Goal: Task Accomplishment & Management: Complete application form

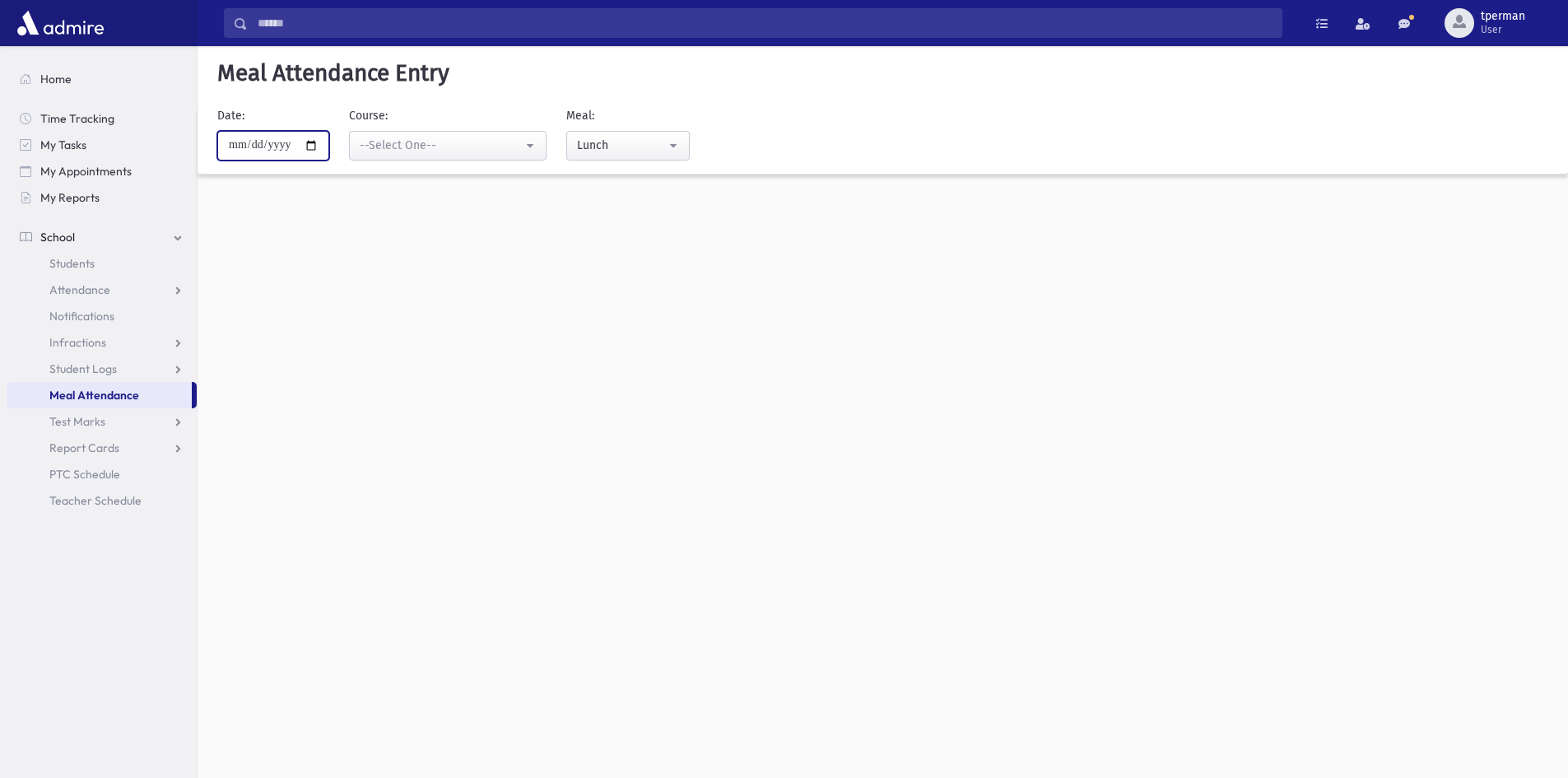
click at [315, 139] on input "**********" at bounding box center [273, 145] width 112 height 29
click at [303, 146] on input "**********" at bounding box center [273, 145] width 112 height 29
click at [316, 148] on input "**********" at bounding box center [273, 145] width 112 height 29
type input "**********"
click at [380, 145] on div "--Select One--" at bounding box center [441, 145] width 163 height 17
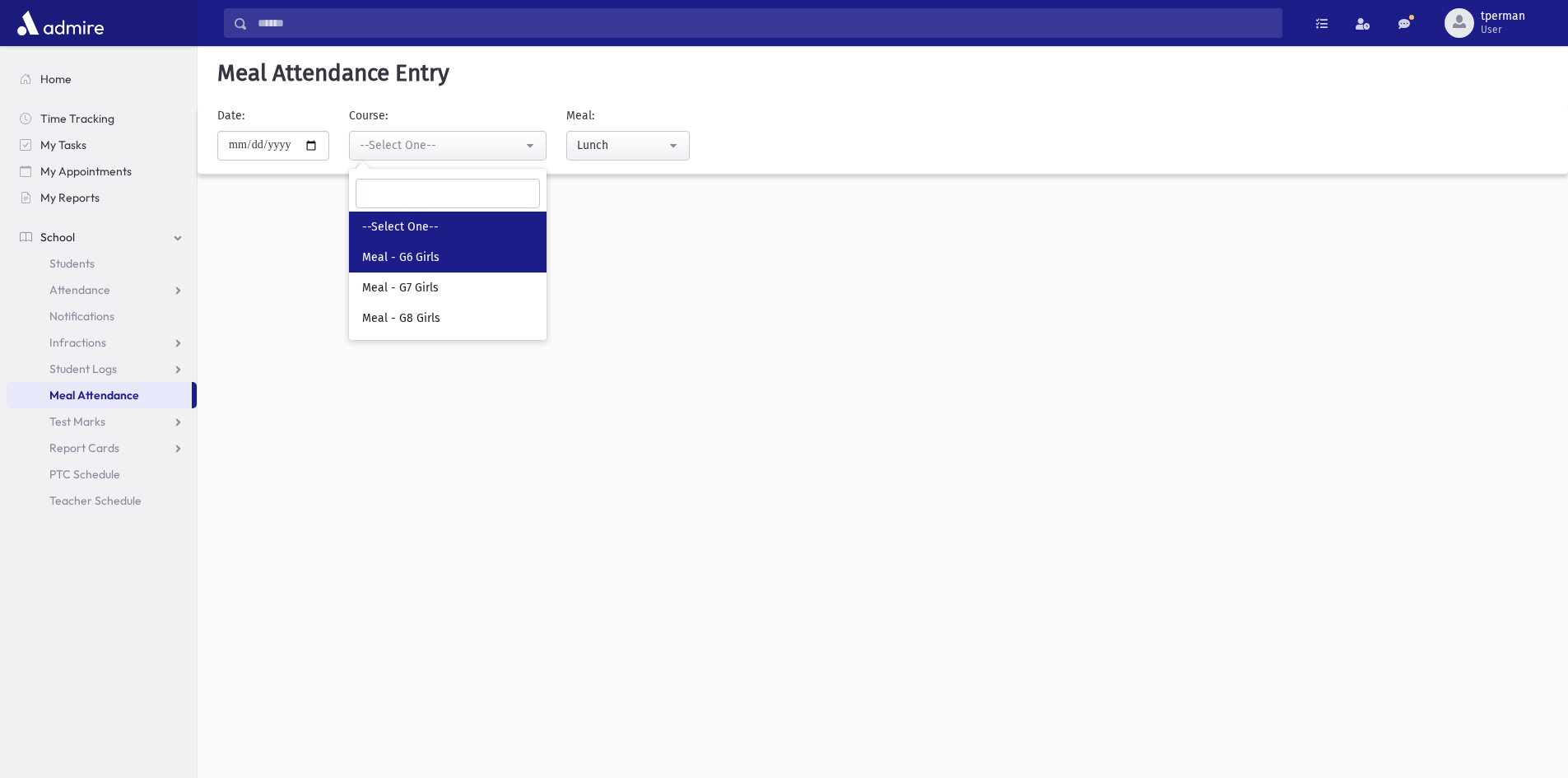
click at [385, 250] on span "Meal - G6 Girls" at bounding box center [401, 257] width 77 height 16
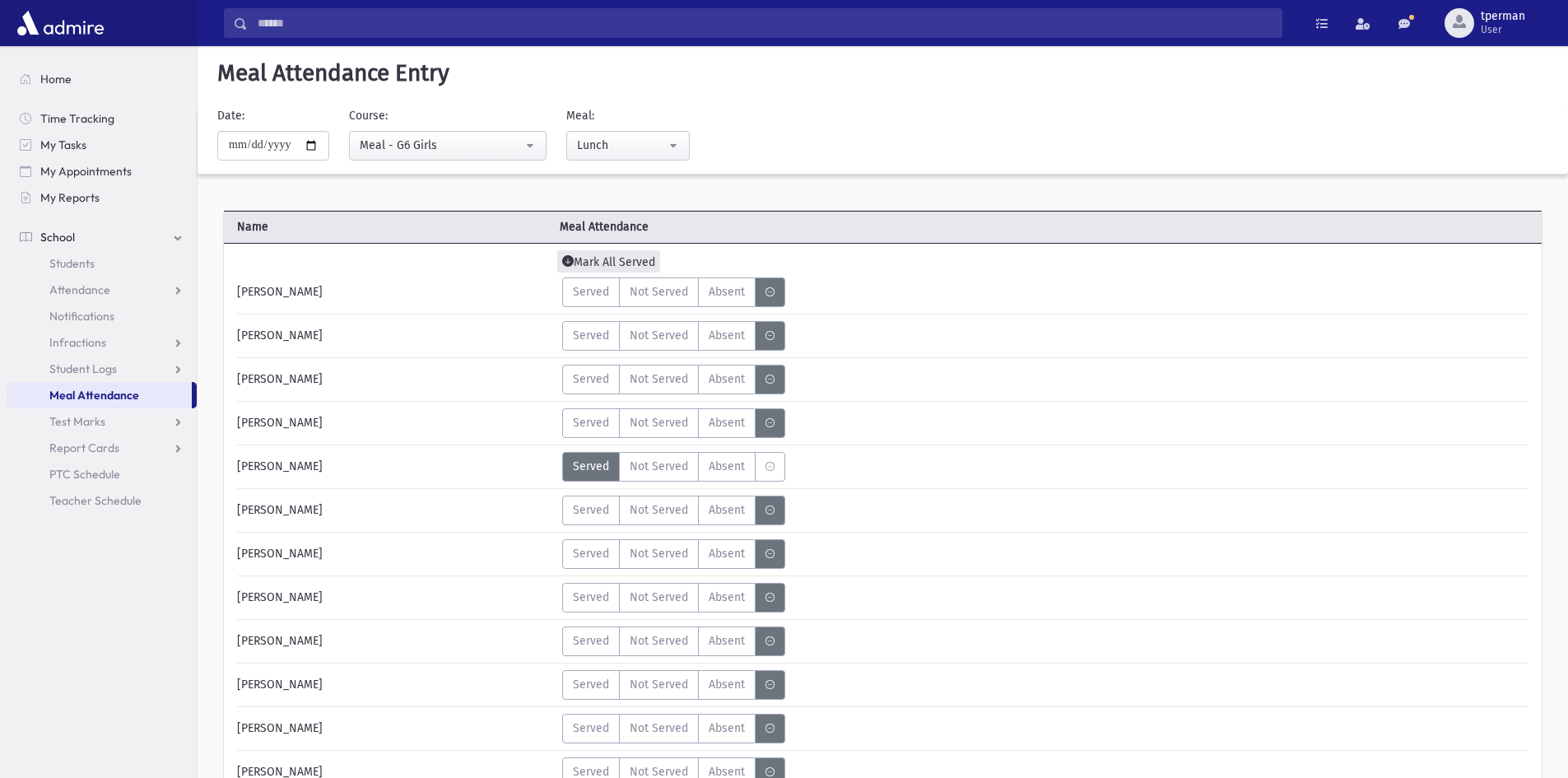
click at [619, 266] on span "Mark All Served" at bounding box center [609, 262] width 103 height 22
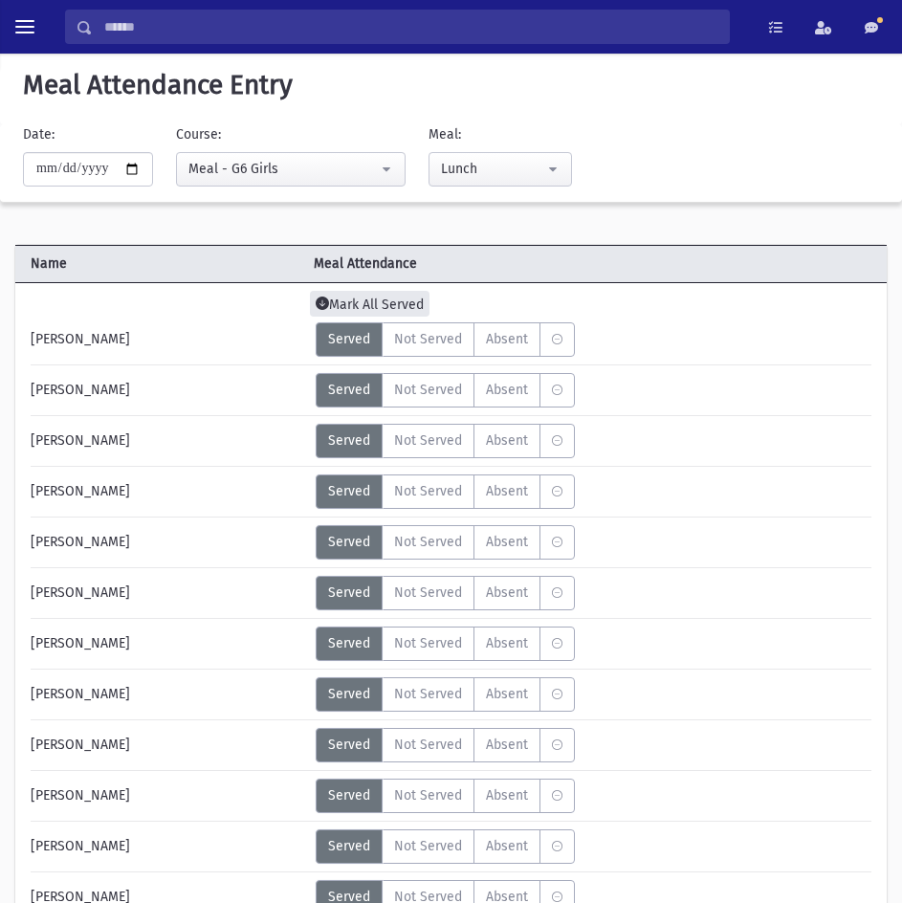
click at [352, 298] on span "Mark All Served" at bounding box center [370, 304] width 120 height 26
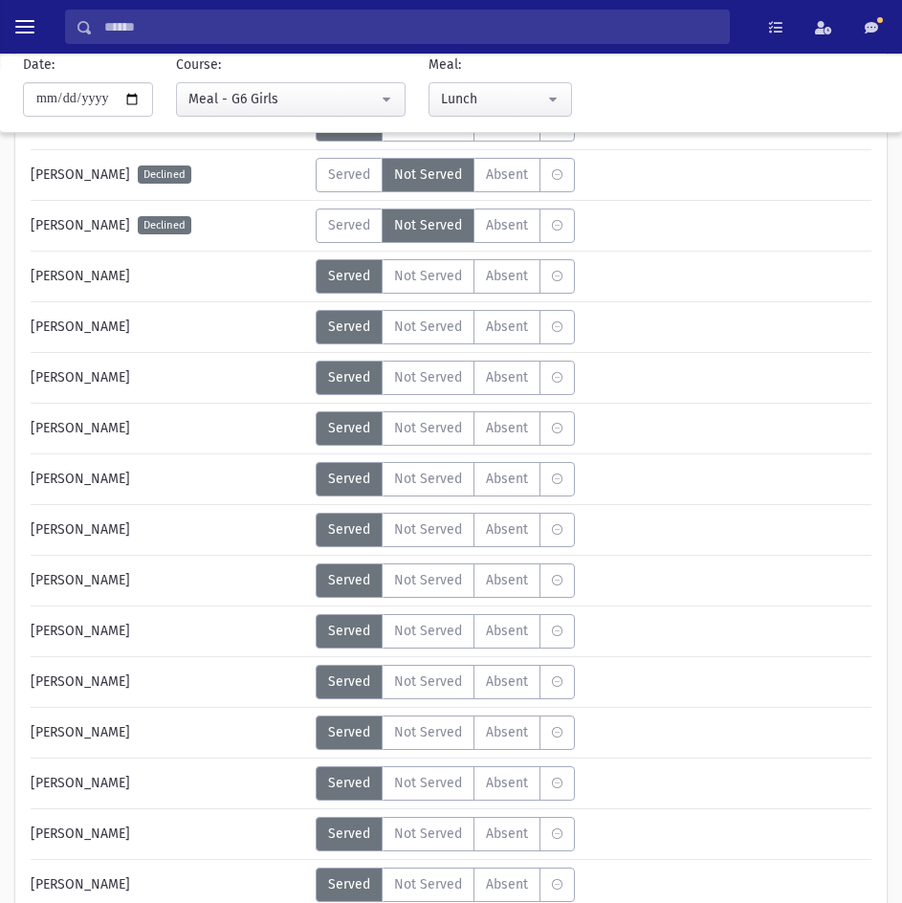
scroll to position [1147, 0]
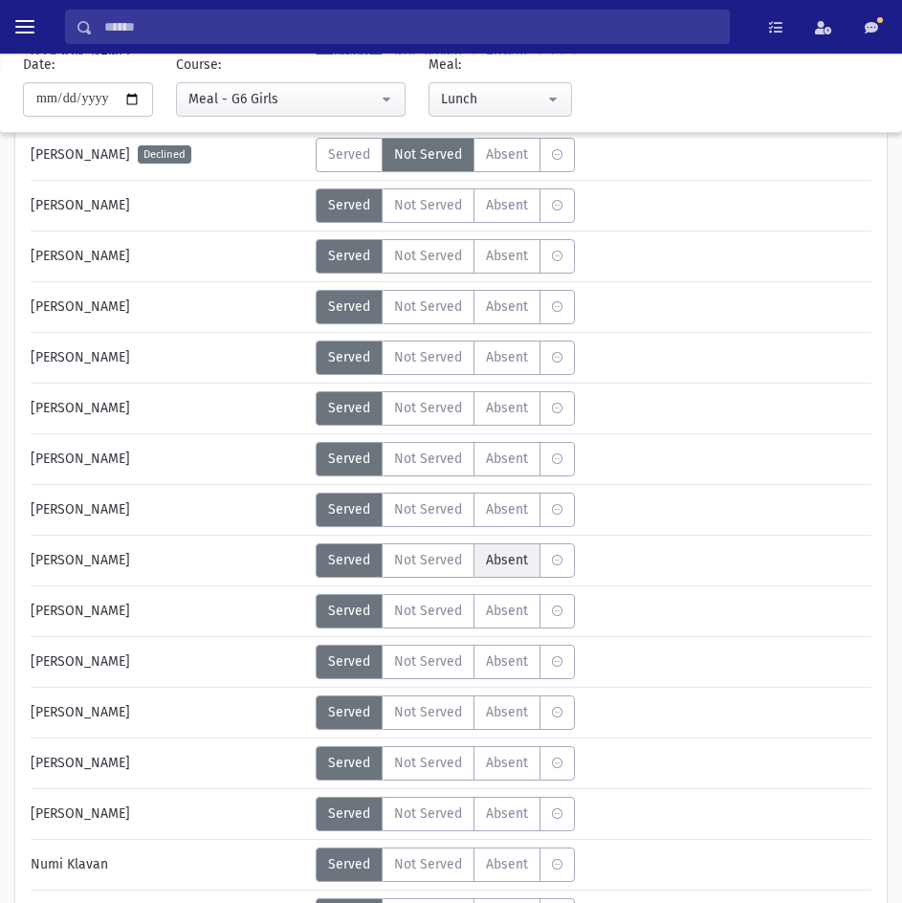
click at [511, 560] on span "Absent" at bounding box center [507, 560] width 42 height 20
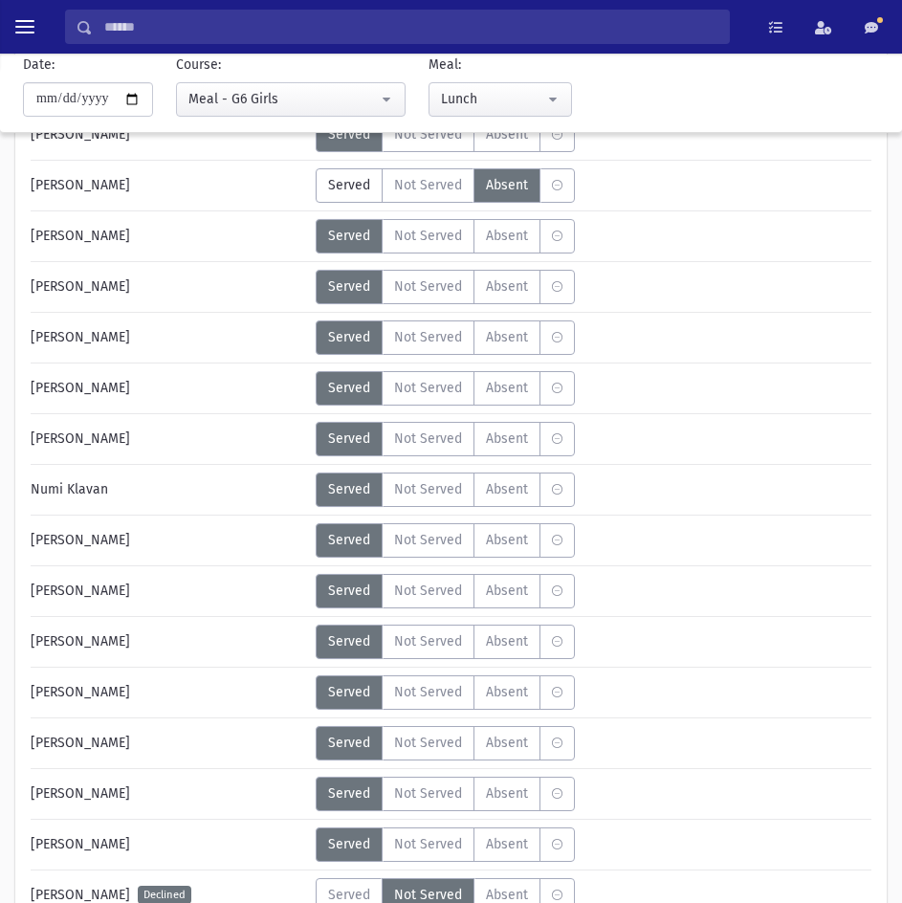
scroll to position [1530, 0]
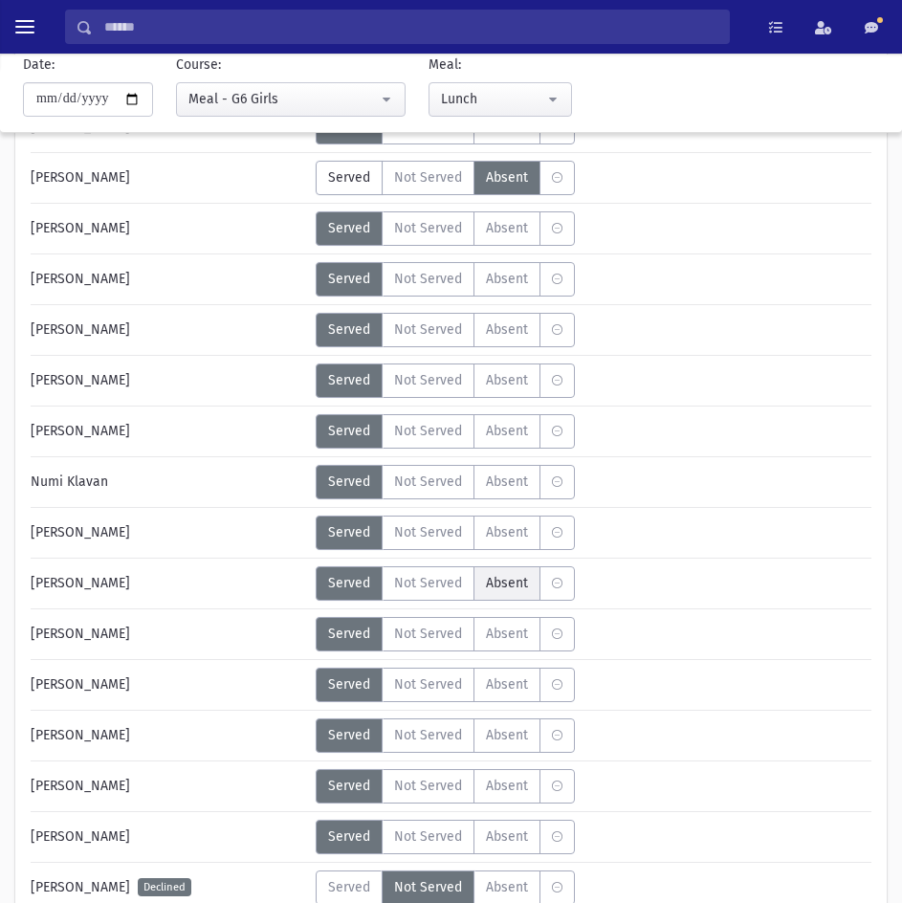
click at [489, 578] on span "Absent" at bounding box center [507, 583] width 42 height 20
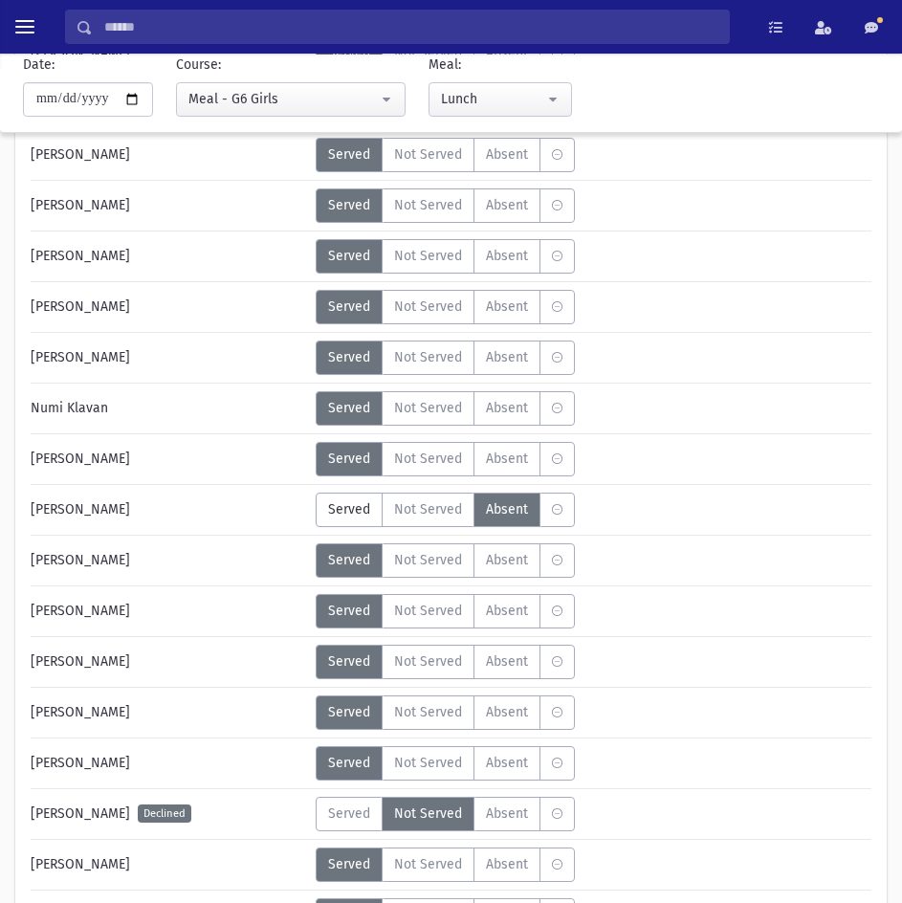
scroll to position [1625, 0]
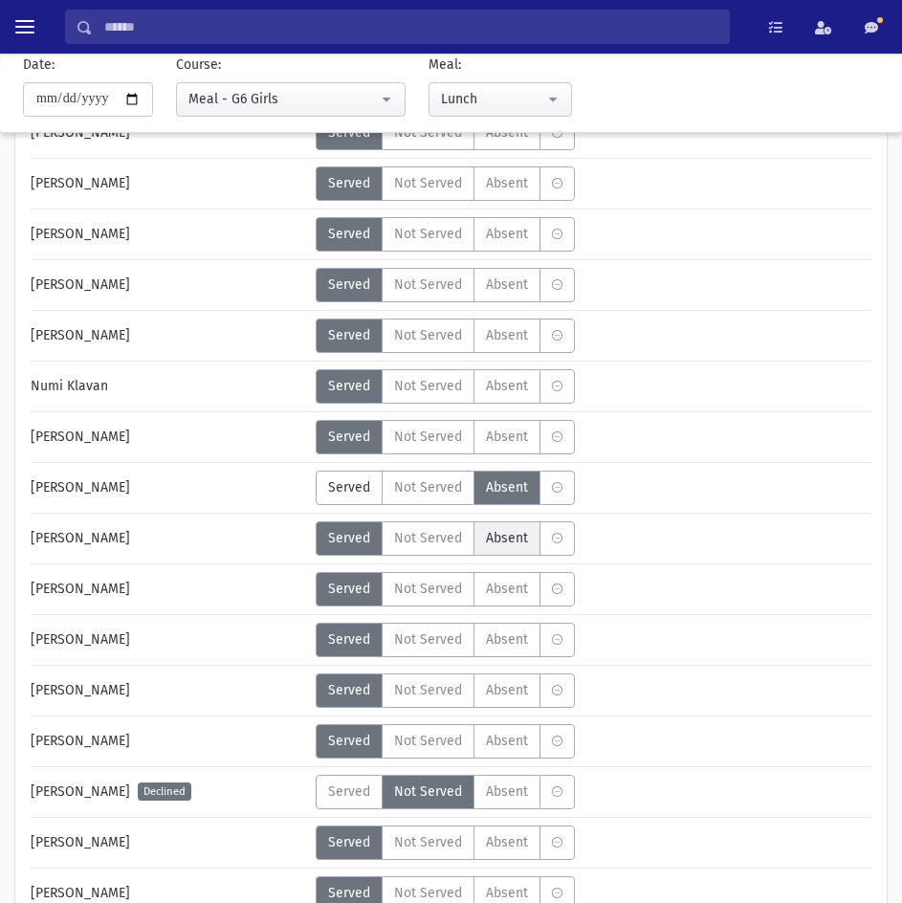
click at [502, 535] on span "Absent" at bounding box center [507, 538] width 42 height 20
click at [514, 690] on span "Absent" at bounding box center [507, 690] width 42 height 20
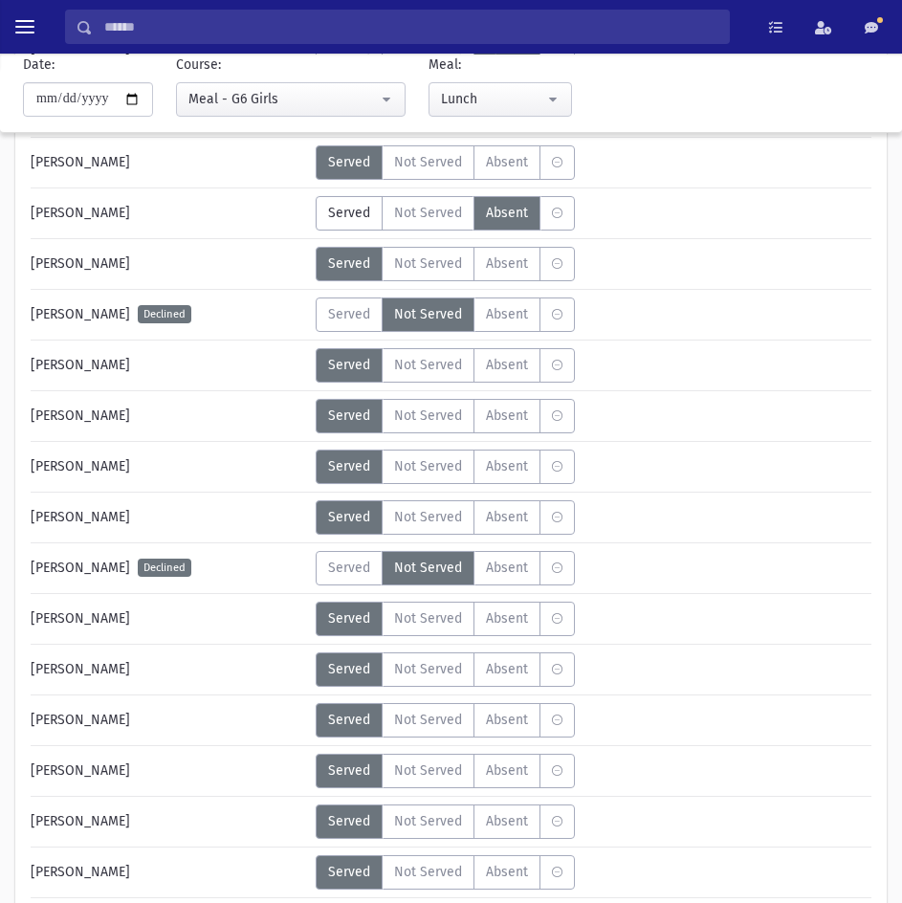
scroll to position [2104, 0]
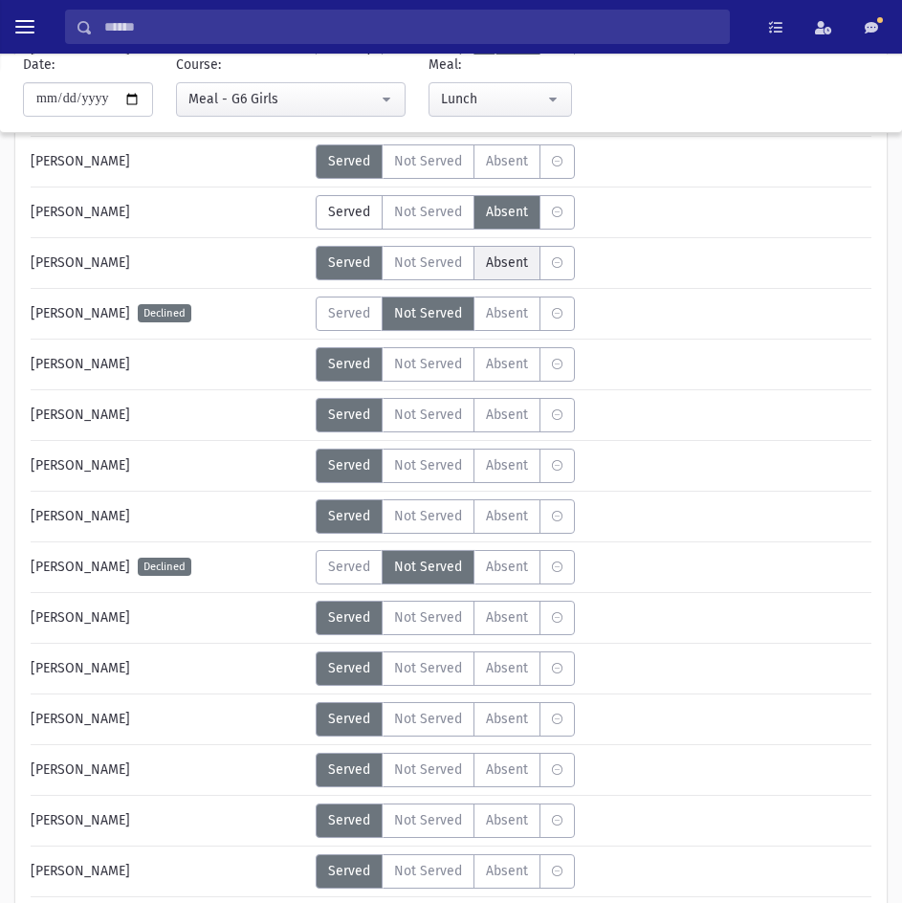
click at [528, 268] on label "Absent A" at bounding box center [506, 263] width 67 height 34
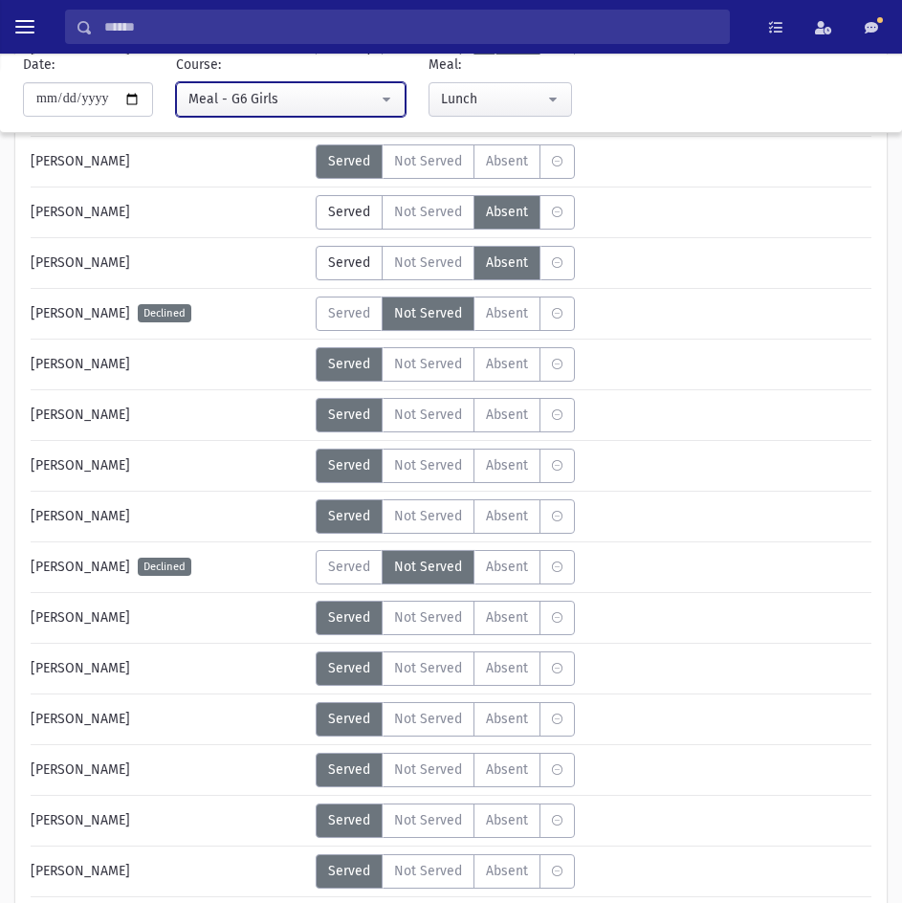
click at [261, 87] on button "Meal - G6 Girls" at bounding box center [290, 99] width 229 height 34
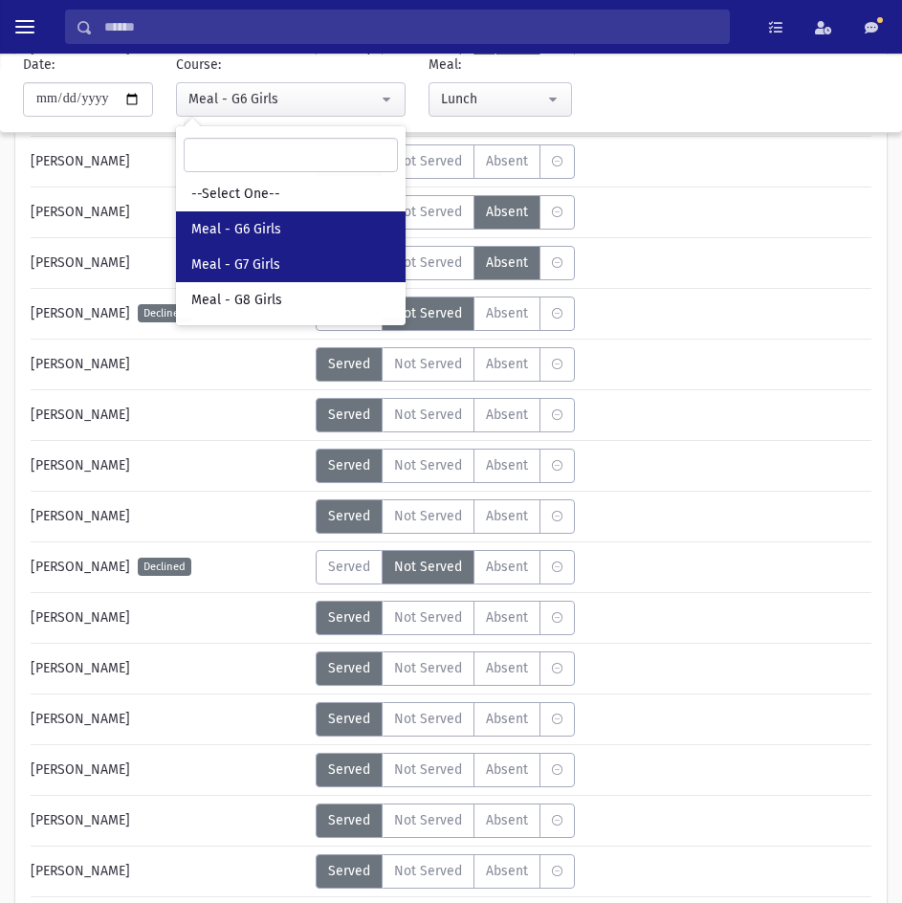
click at [251, 265] on span "Meal - G7 Girls" at bounding box center [235, 264] width 89 height 19
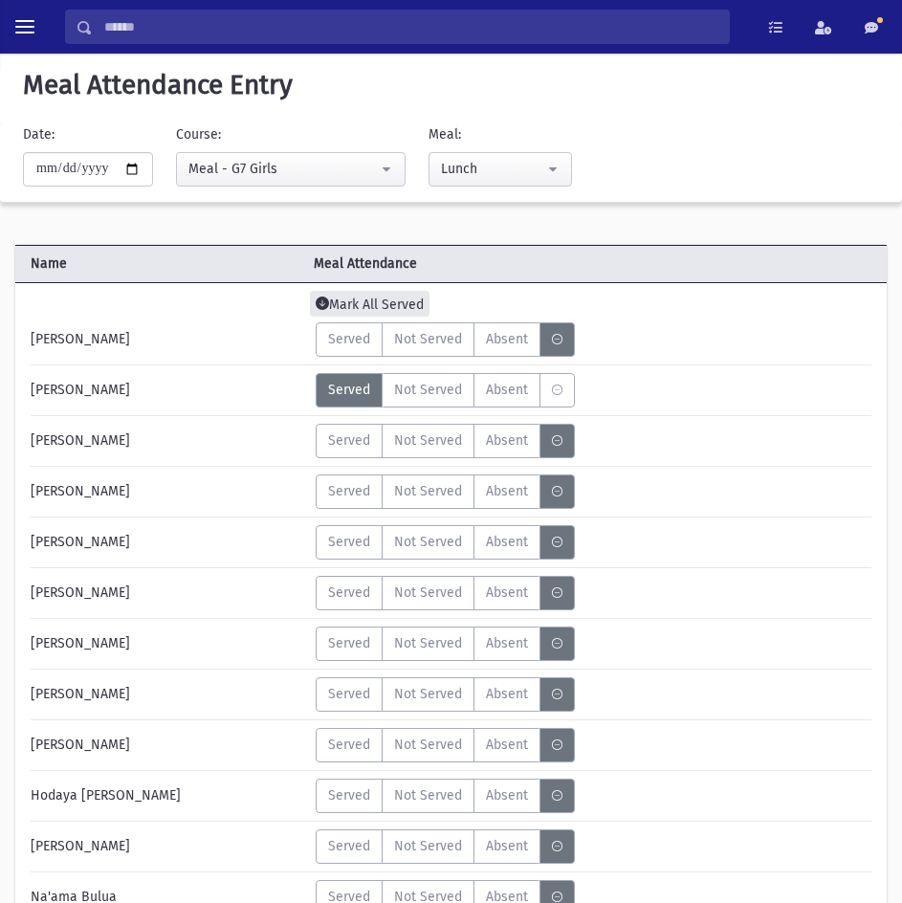
click at [340, 300] on span "Mark All Served" at bounding box center [370, 304] width 120 height 26
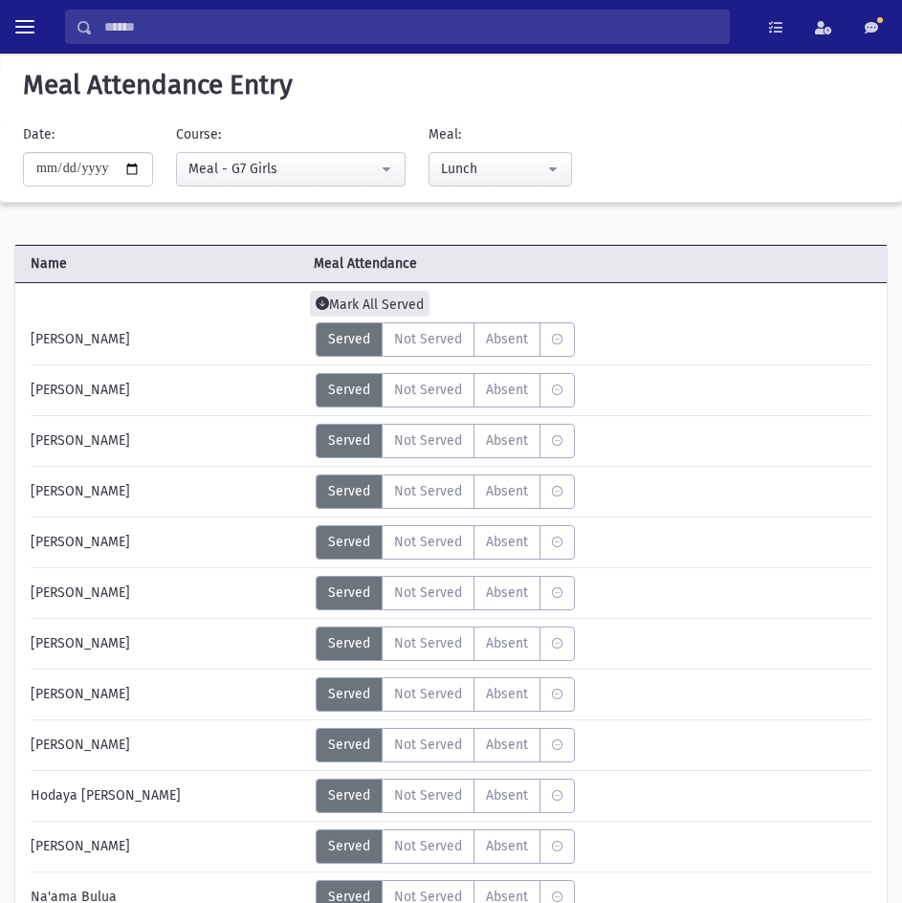
click at [352, 304] on span "Mark All Served" at bounding box center [370, 304] width 120 height 26
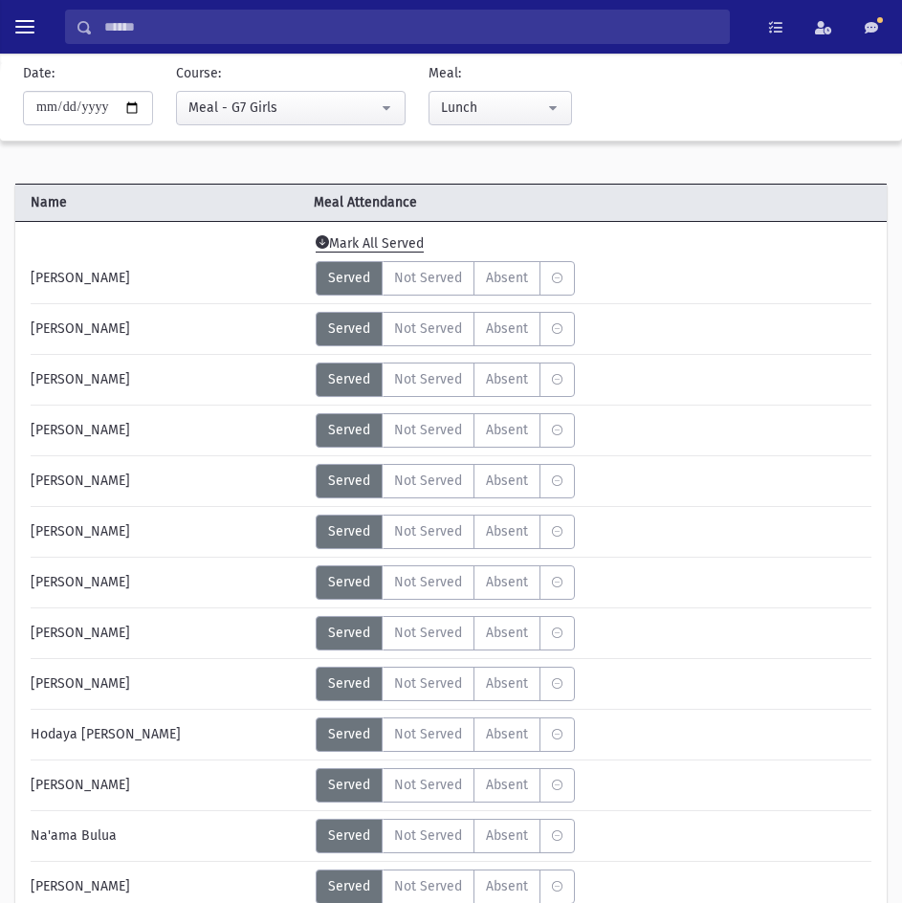
scroll to position [96, 0]
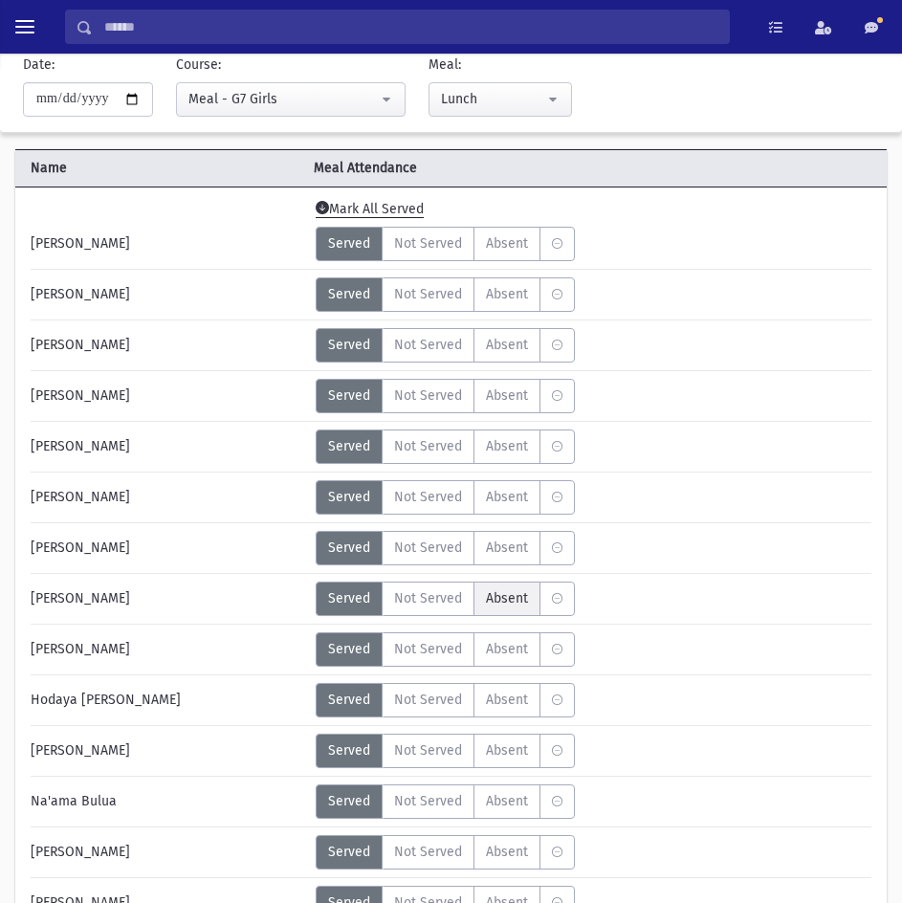
click at [503, 600] on span "Absent" at bounding box center [507, 598] width 42 height 20
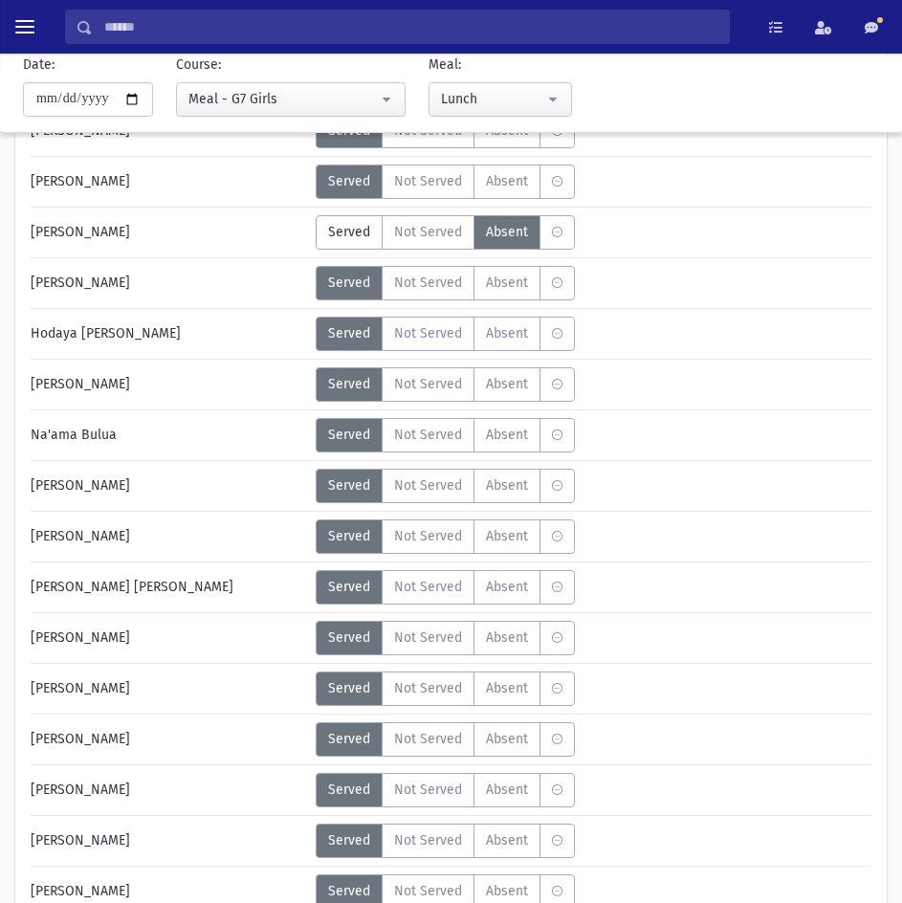
scroll to position [478, 0]
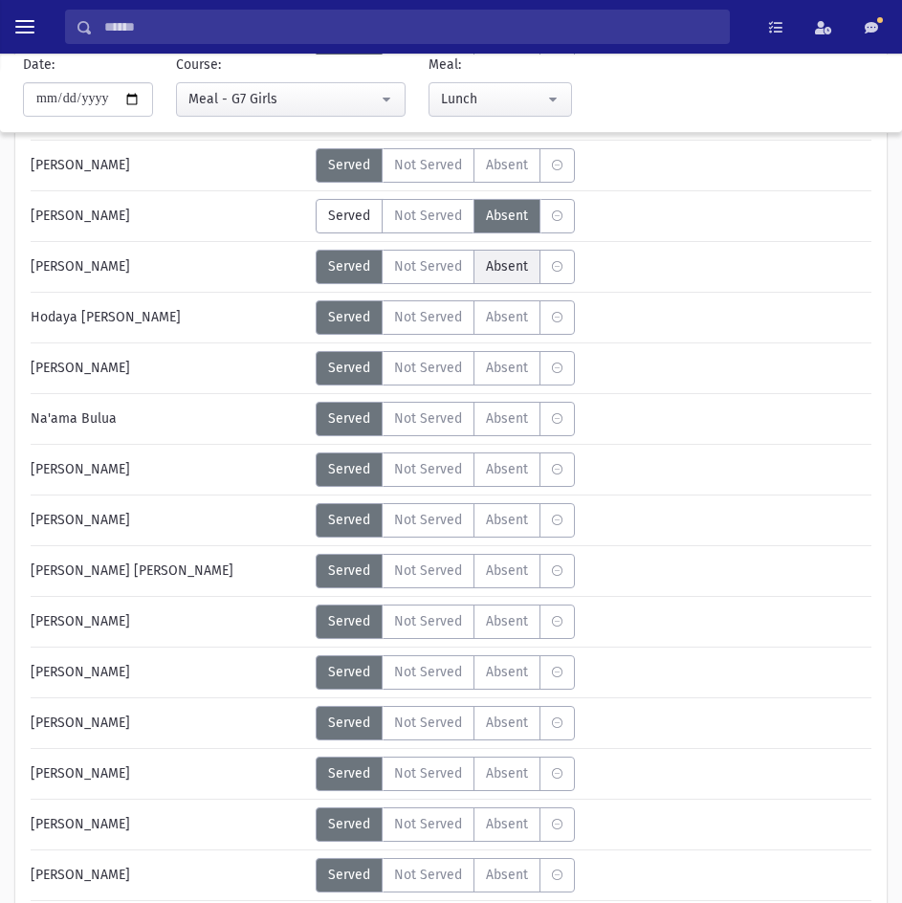
click at [512, 268] on span "Absent" at bounding box center [507, 266] width 42 height 20
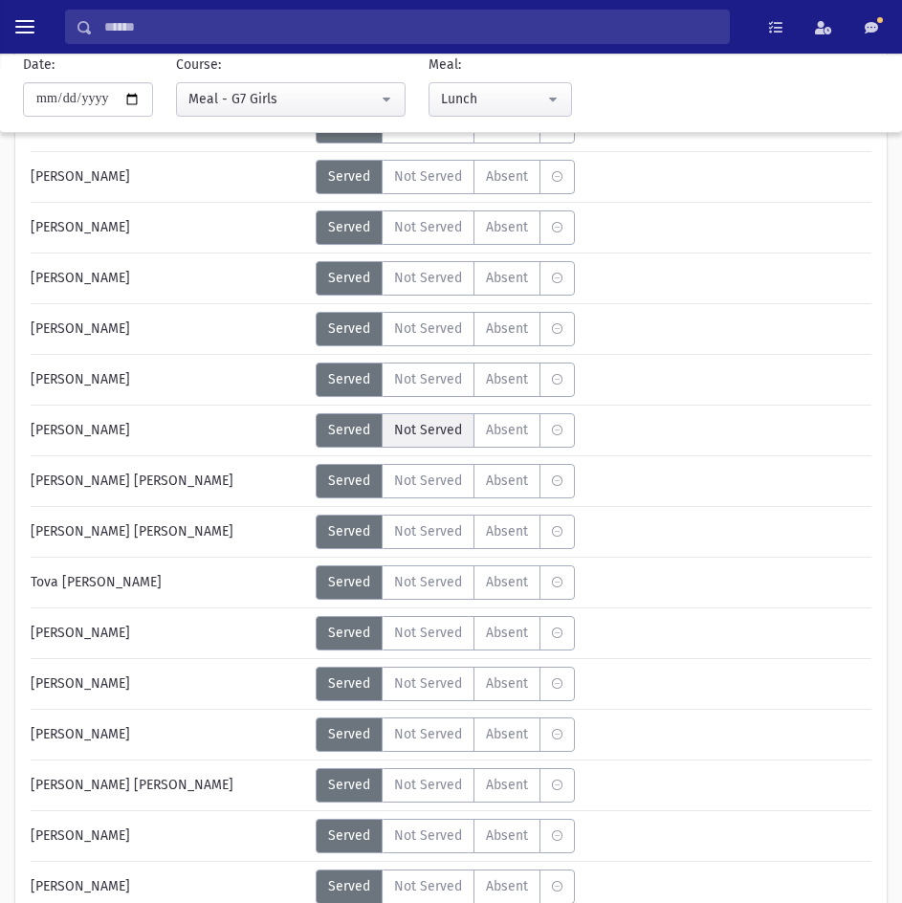
scroll to position [956, 0]
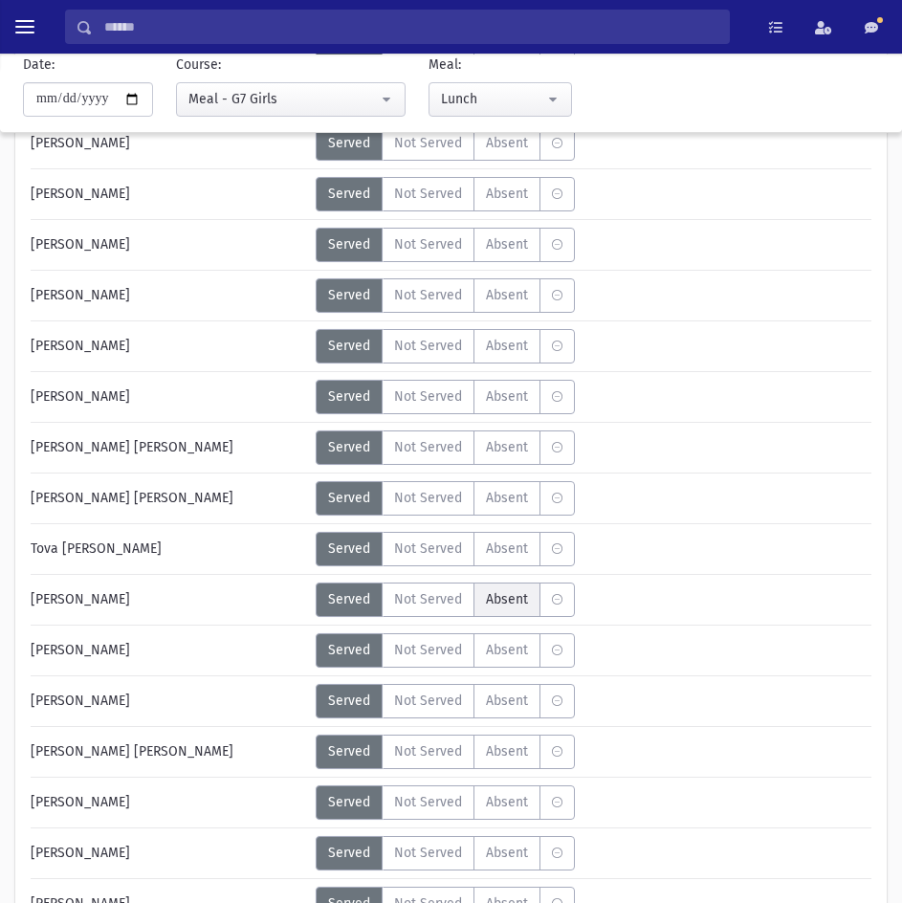
click at [517, 602] on span "Absent" at bounding box center [507, 599] width 42 height 20
click at [496, 641] on span "Absent" at bounding box center [507, 650] width 42 height 20
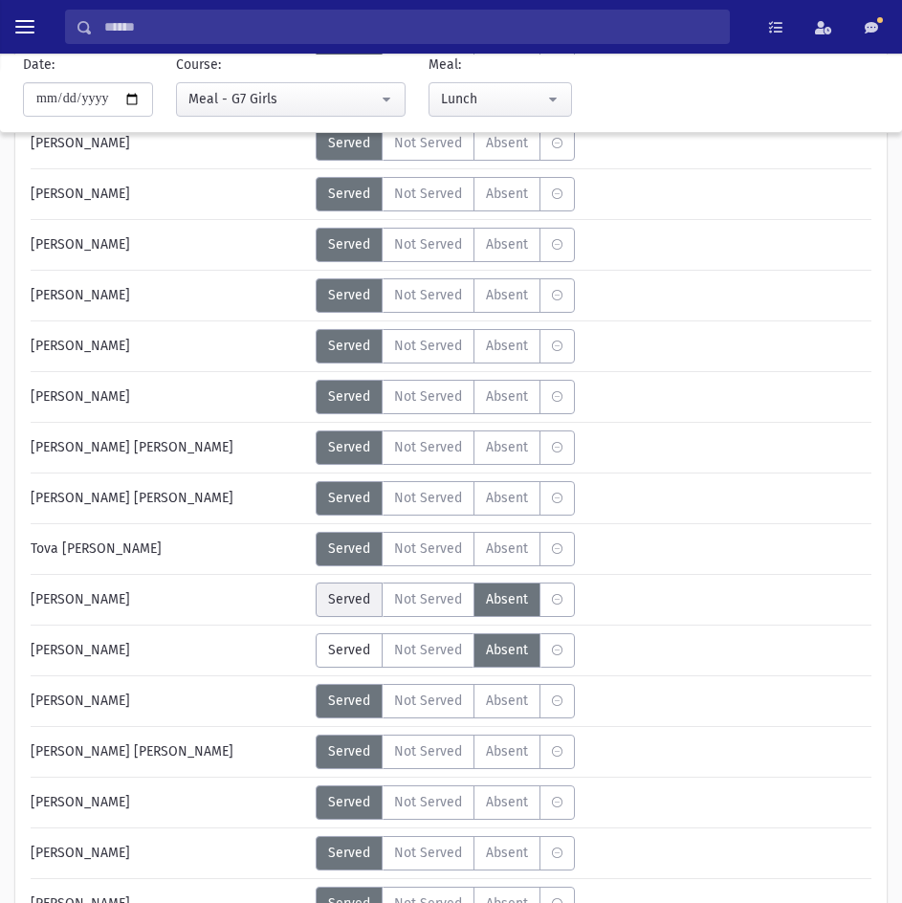
click at [359, 597] on span "Served" at bounding box center [349, 599] width 42 height 20
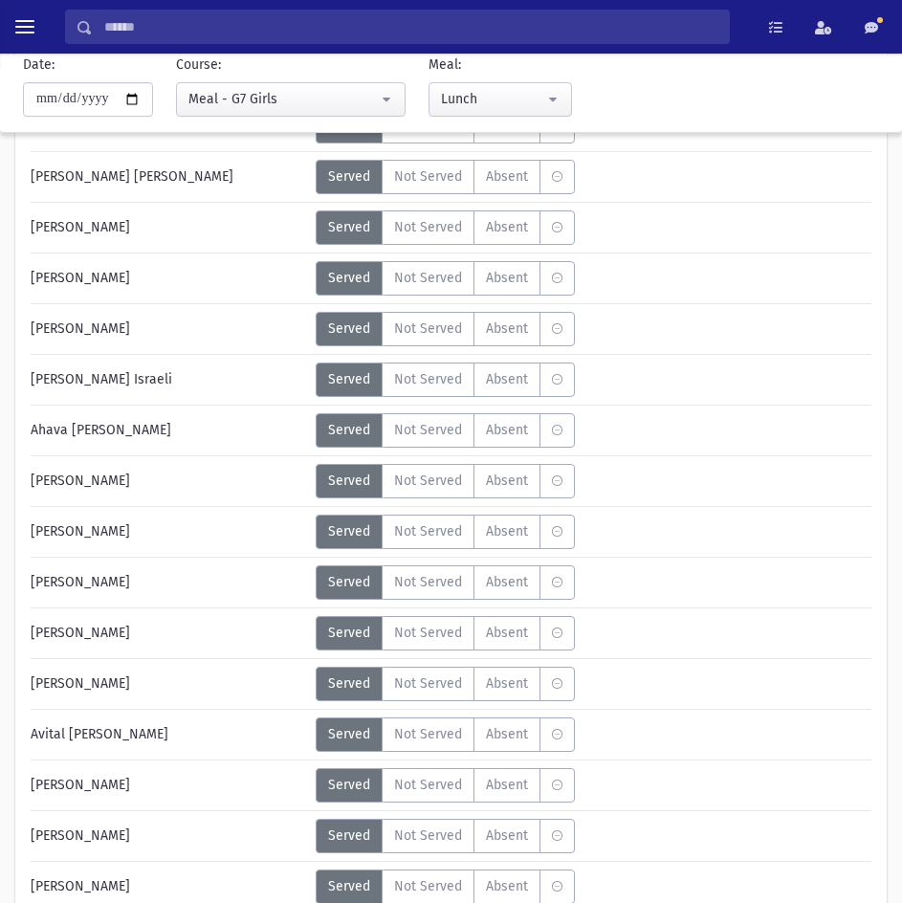
scroll to position [1625, 0]
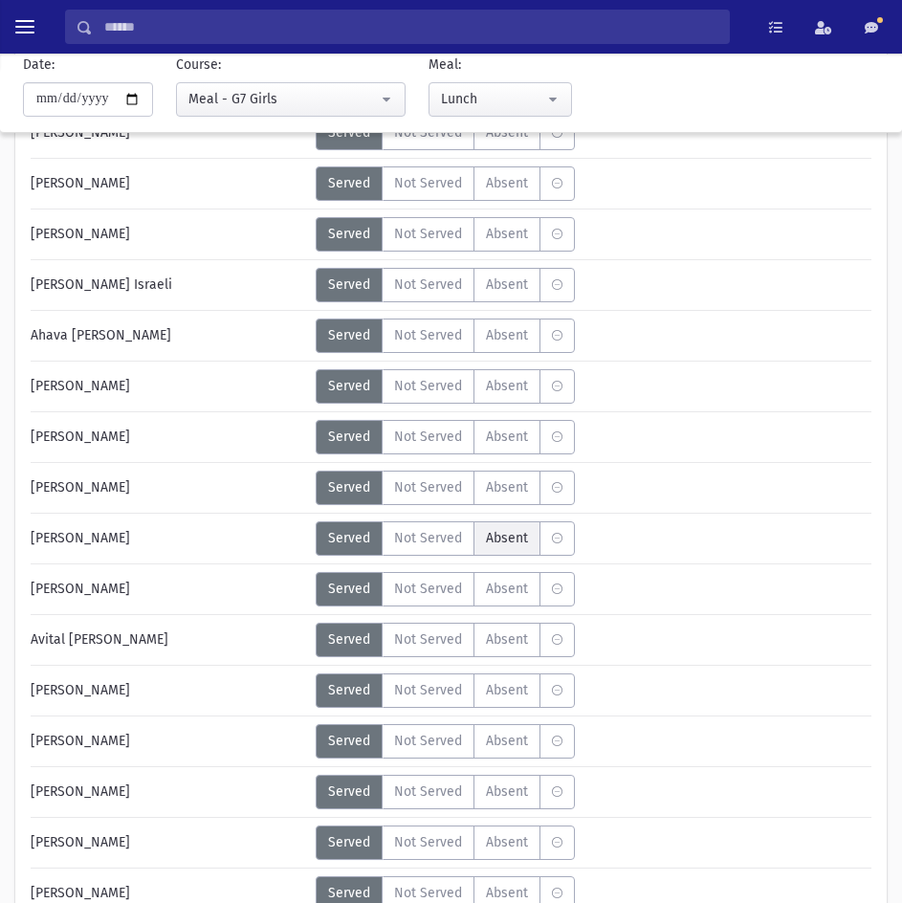
click at [496, 532] on span "Absent" at bounding box center [507, 538] width 42 height 20
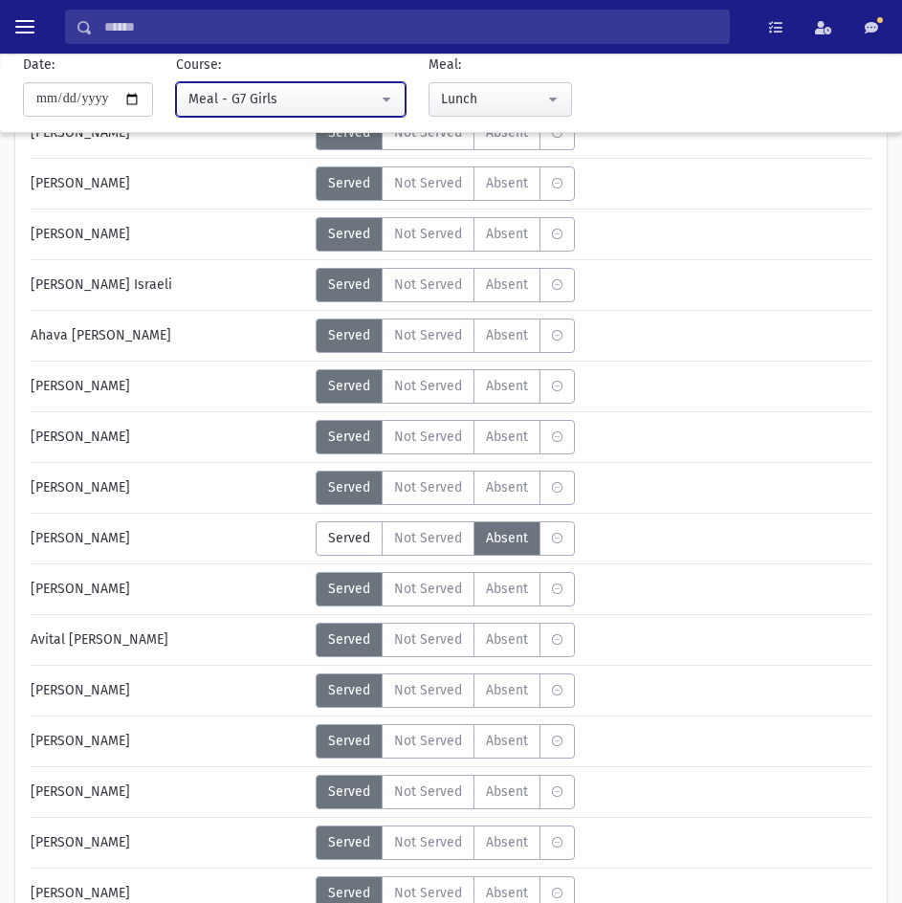
click at [229, 101] on div "Meal - G7 Girls" at bounding box center [282, 99] width 189 height 20
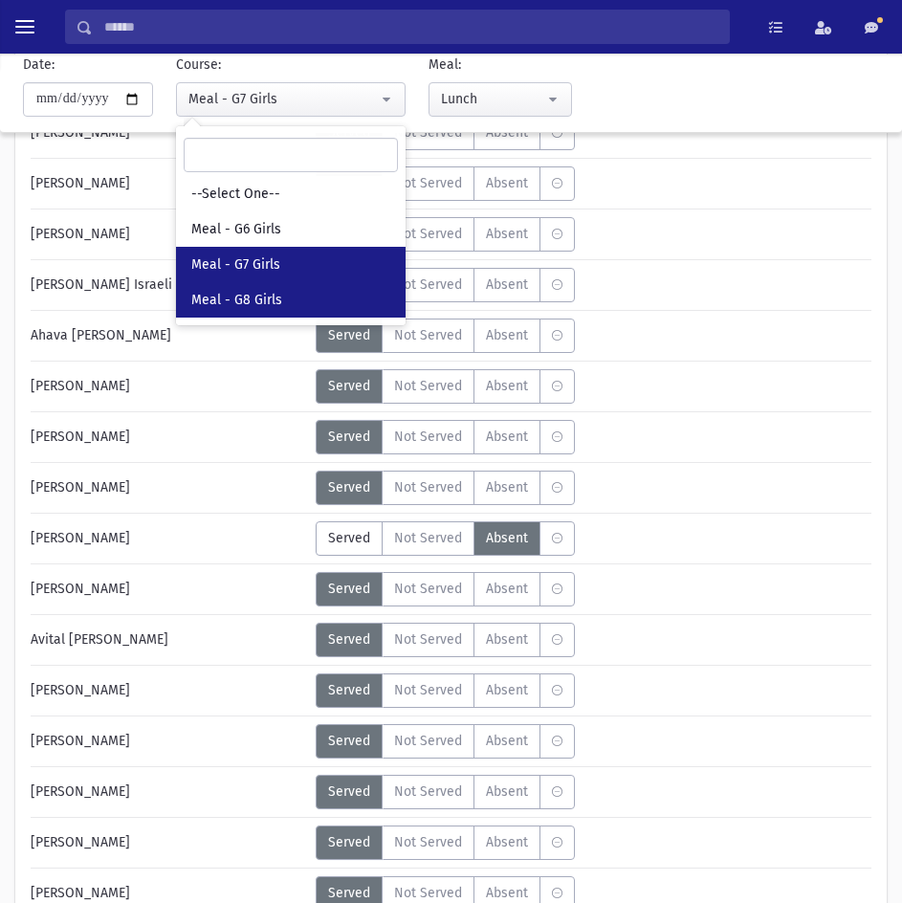
click at [226, 289] on link "Meal - G8 Girls" at bounding box center [290, 299] width 229 height 35
select select "*****"
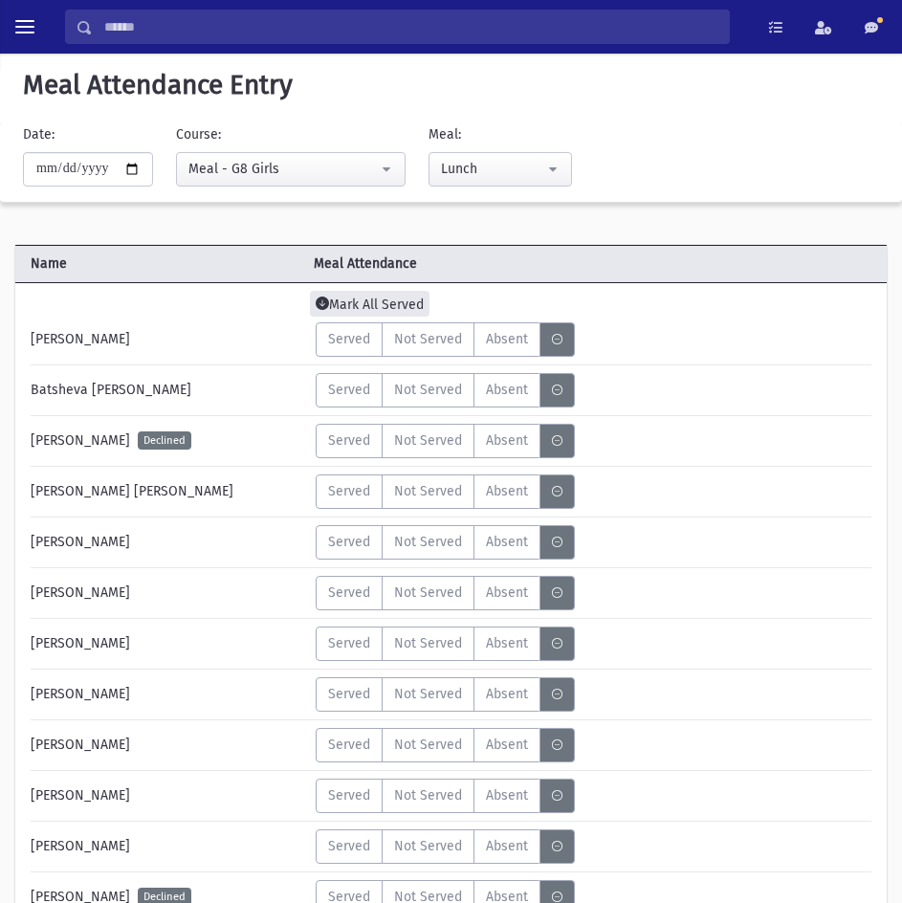
click at [335, 308] on span "Mark All Served" at bounding box center [370, 304] width 120 height 26
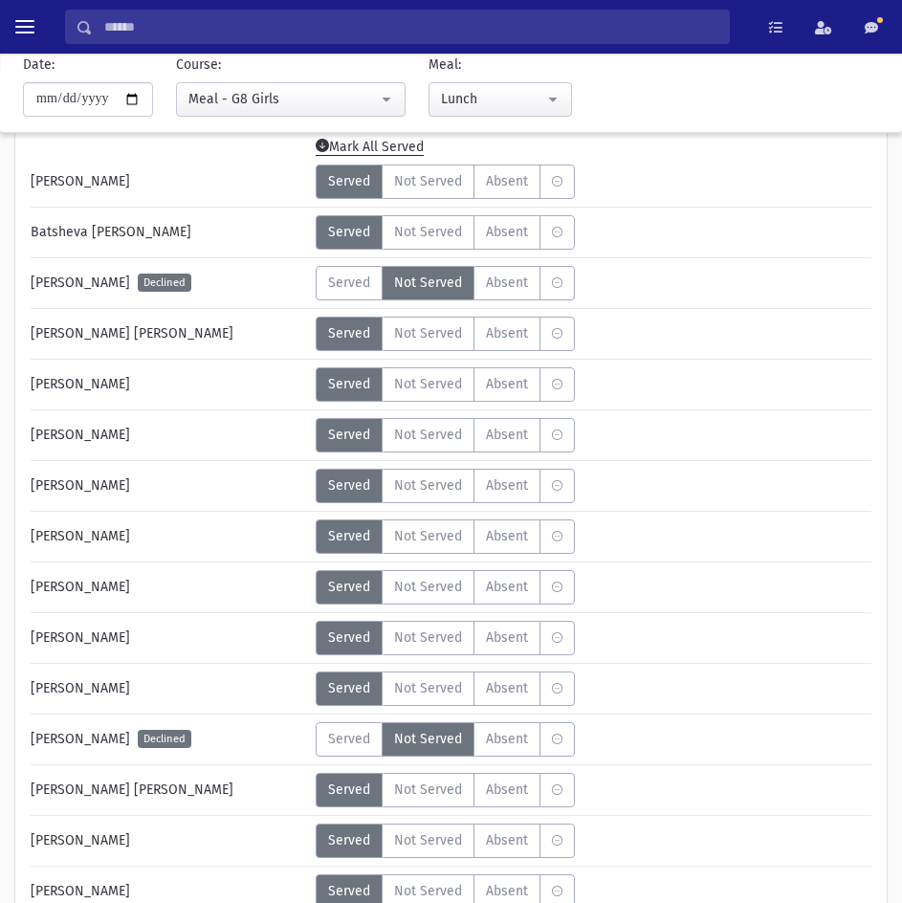
scroll to position [191, 0]
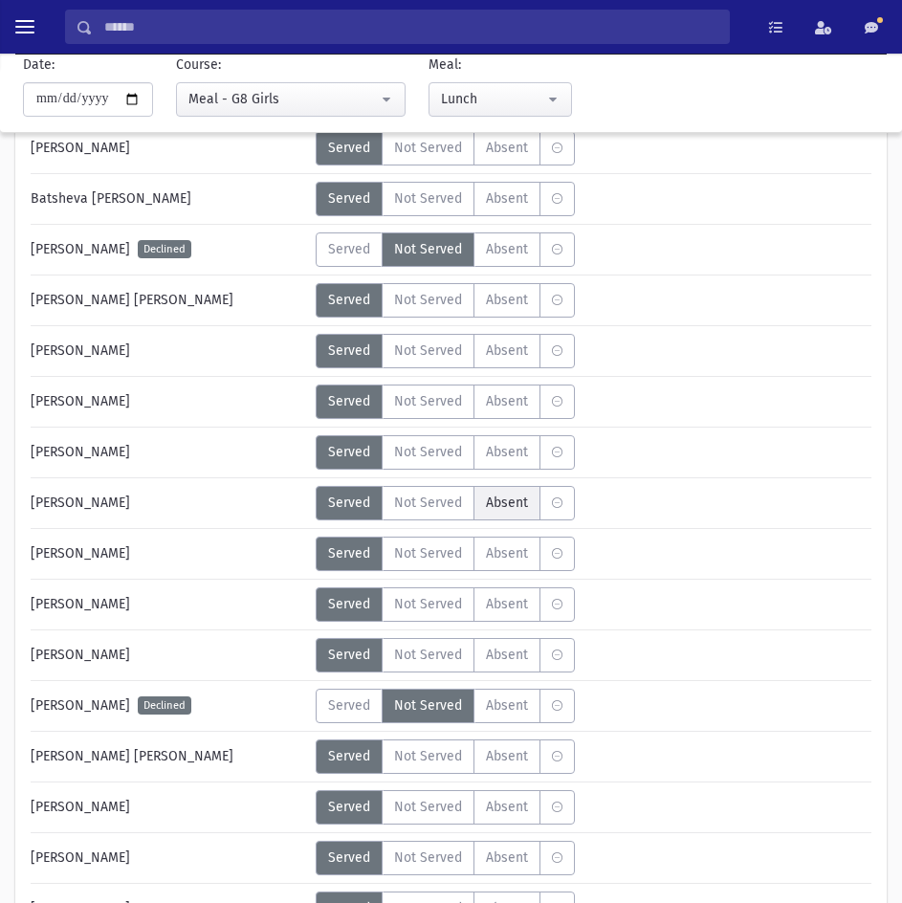
click at [486, 502] on span "Absent" at bounding box center [507, 502] width 42 height 20
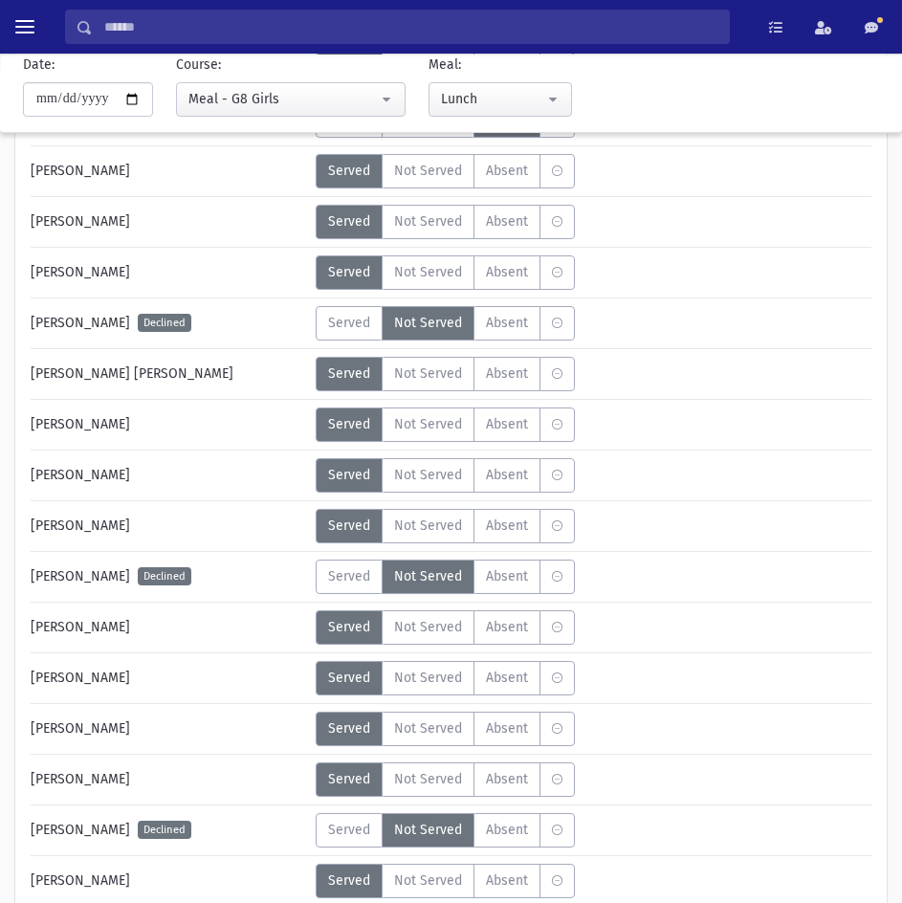
scroll to position [669, 0]
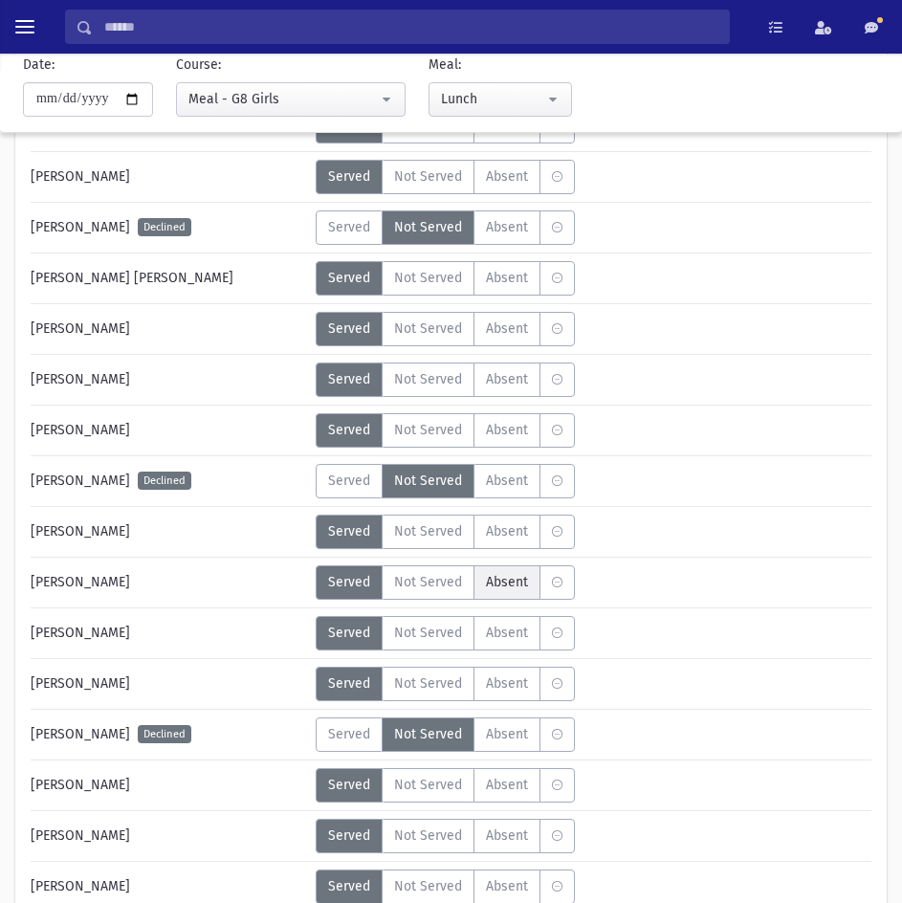
click at [520, 582] on span "Absent" at bounding box center [507, 582] width 42 height 20
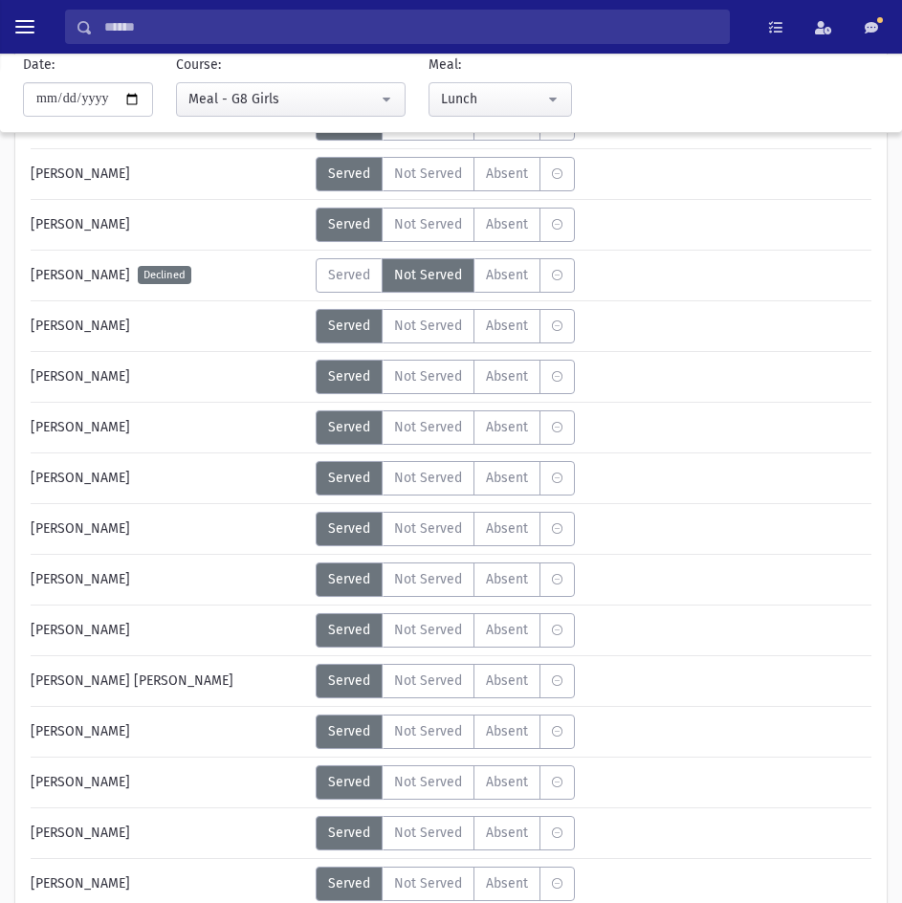
scroll to position [1434, 0]
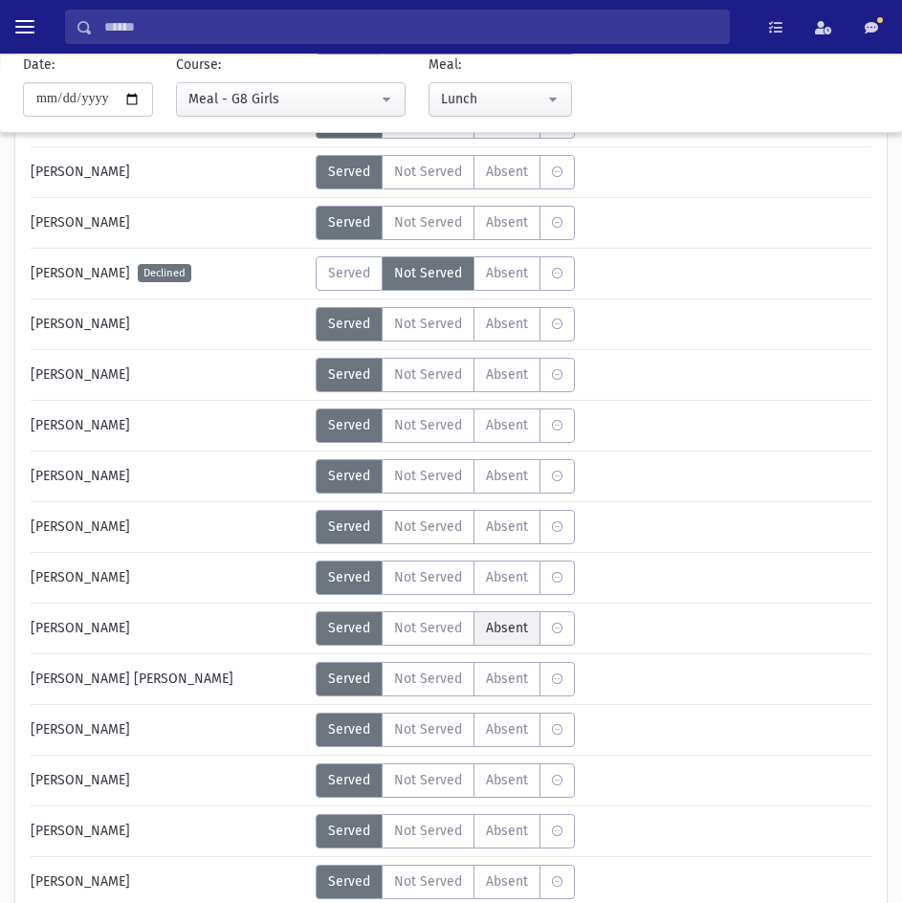
click at [502, 629] on span "Absent" at bounding box center [507, 628] width 42 height 20
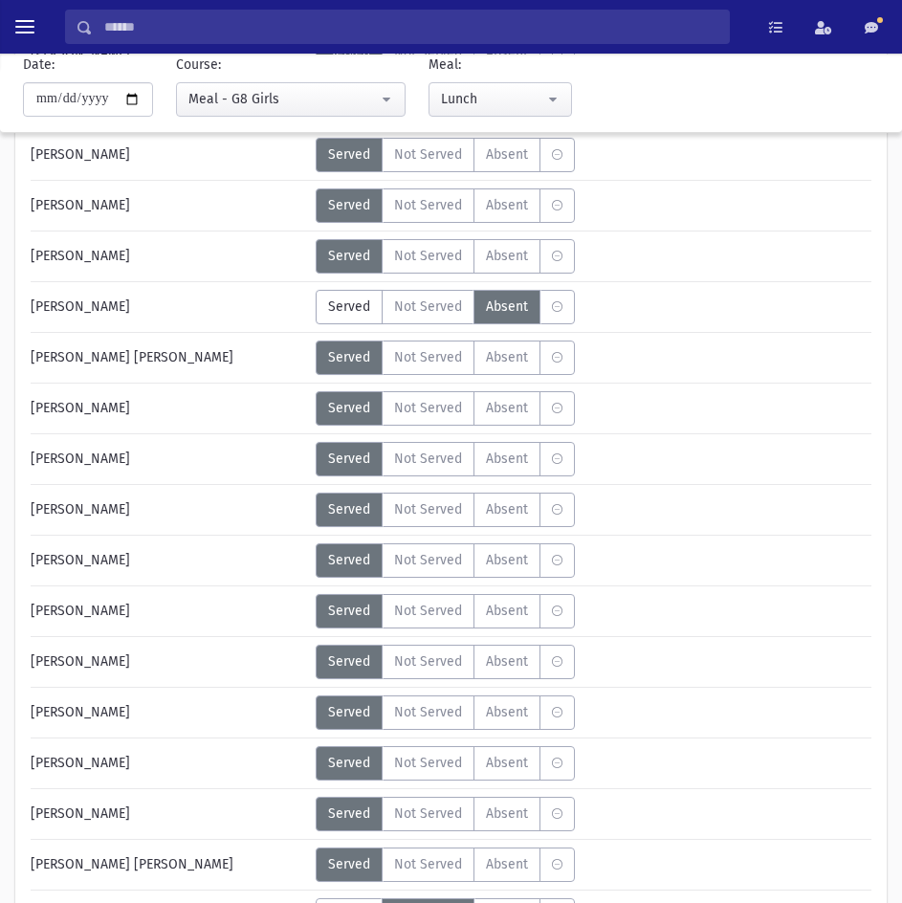
scroll to position [1721, 0]
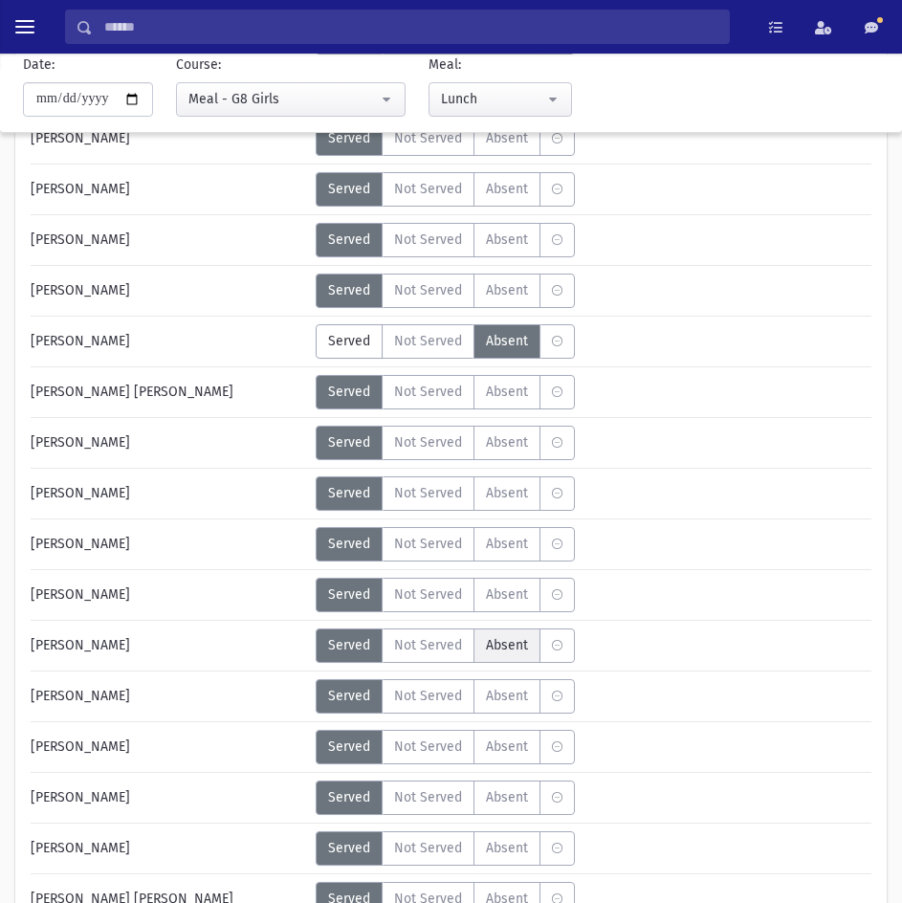
click at [497, 639] on span "Absent" at bounding box center [507, 645] width 42 height 20
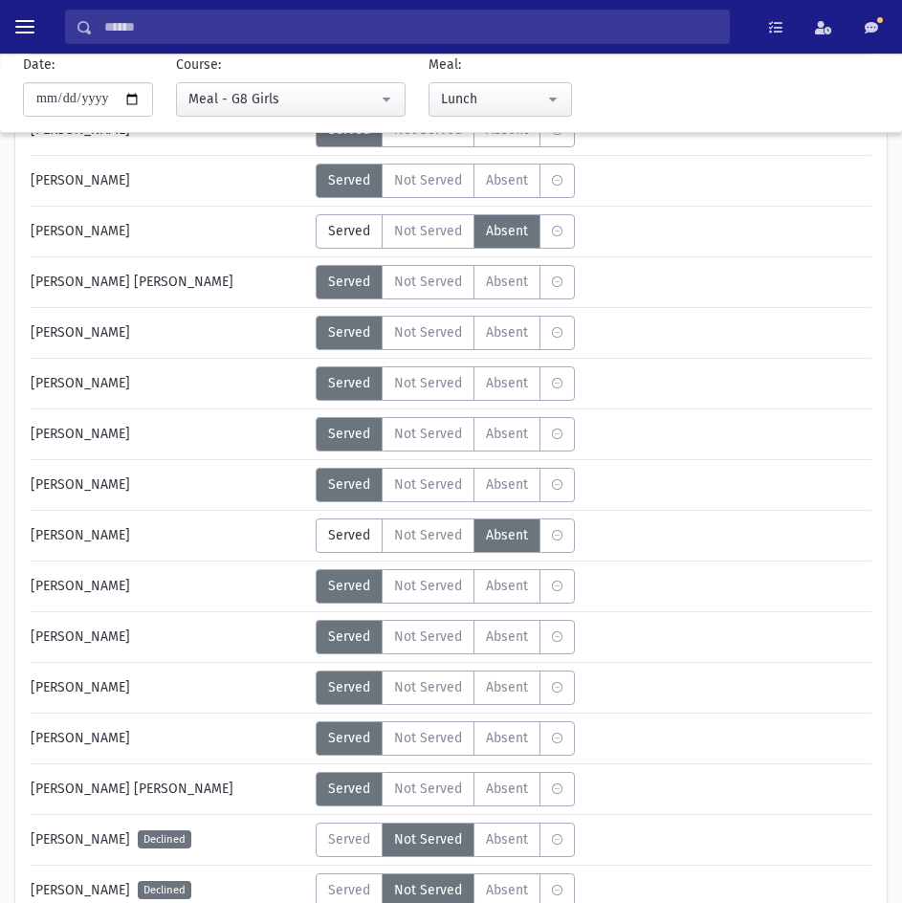
scroll to position [2104, 0]
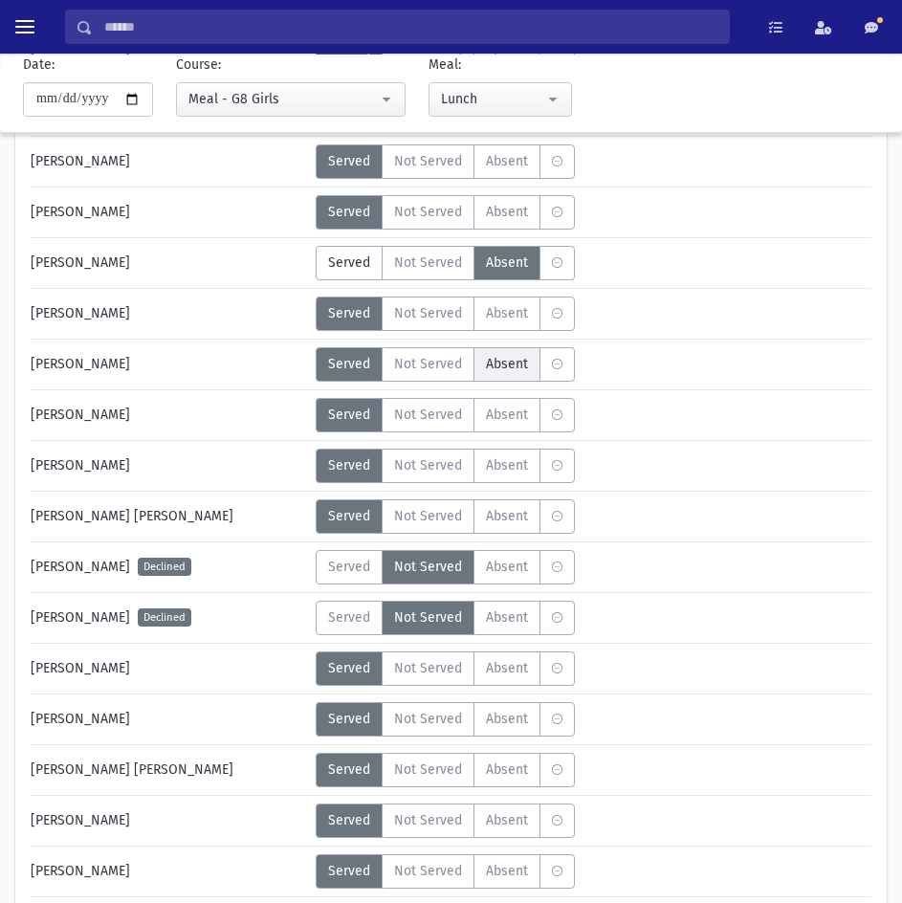
click at [516, 369] on span "Absent" at bounding box center [507, 364] width 42 height 20
click at [502, 522] on span "Absent" at bounding box center [507, 516] width 42 height 20
